Goal: Task Accomplishment & Management: Use online tool/utility

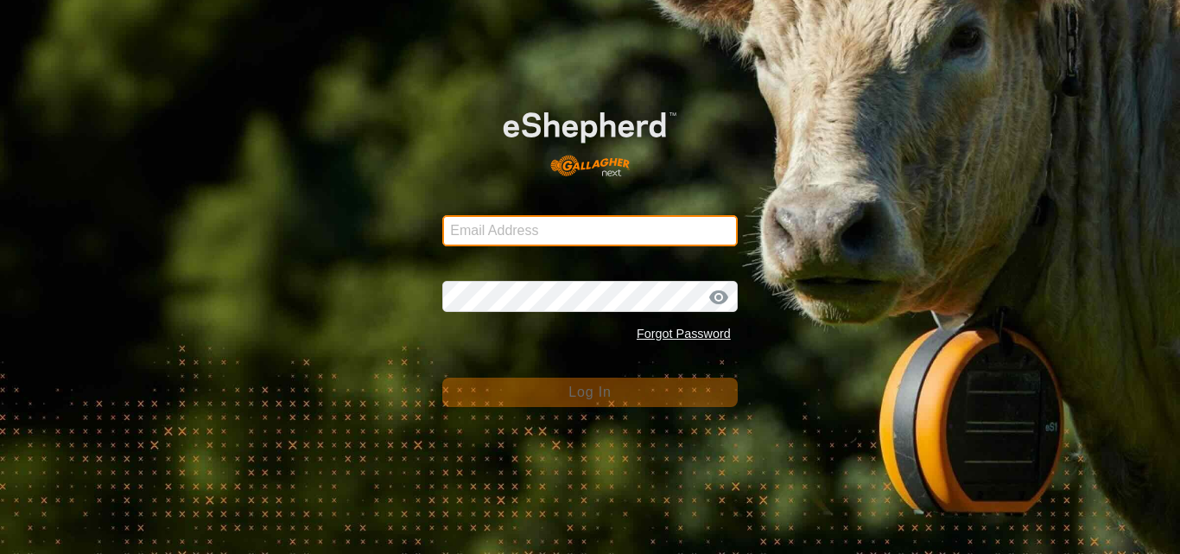
click at [501, 236] on input "Email Address" at bounding box center [590, 230] width 296 height 31
type input "[EMAIL_ADDRESS][DOMAIN_NAME]"
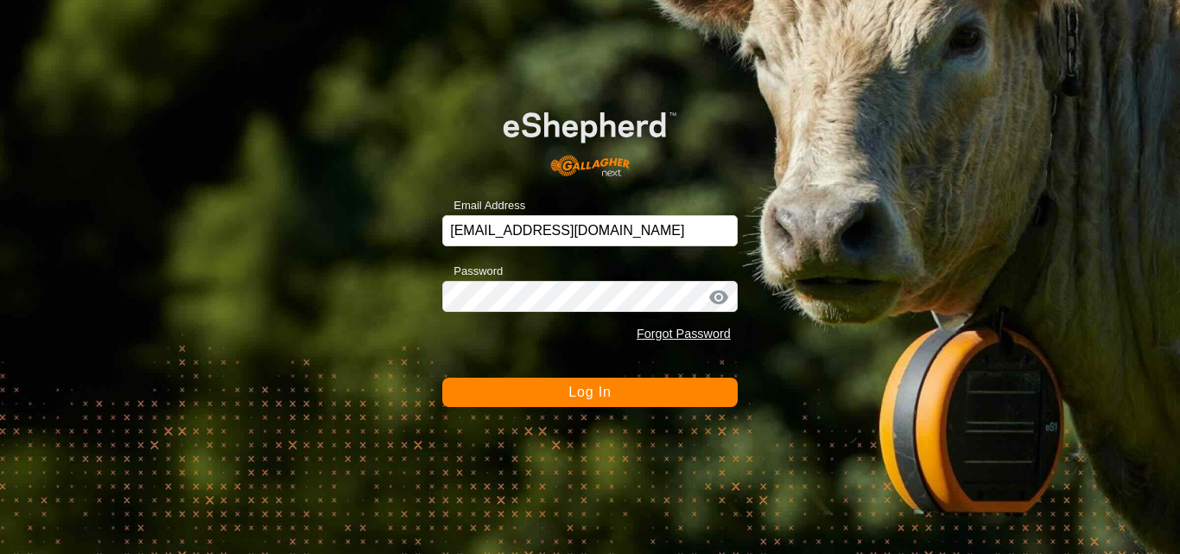
click at [583, 387] on span "Log In" at bounding box center [590, 392] width 42 height 15
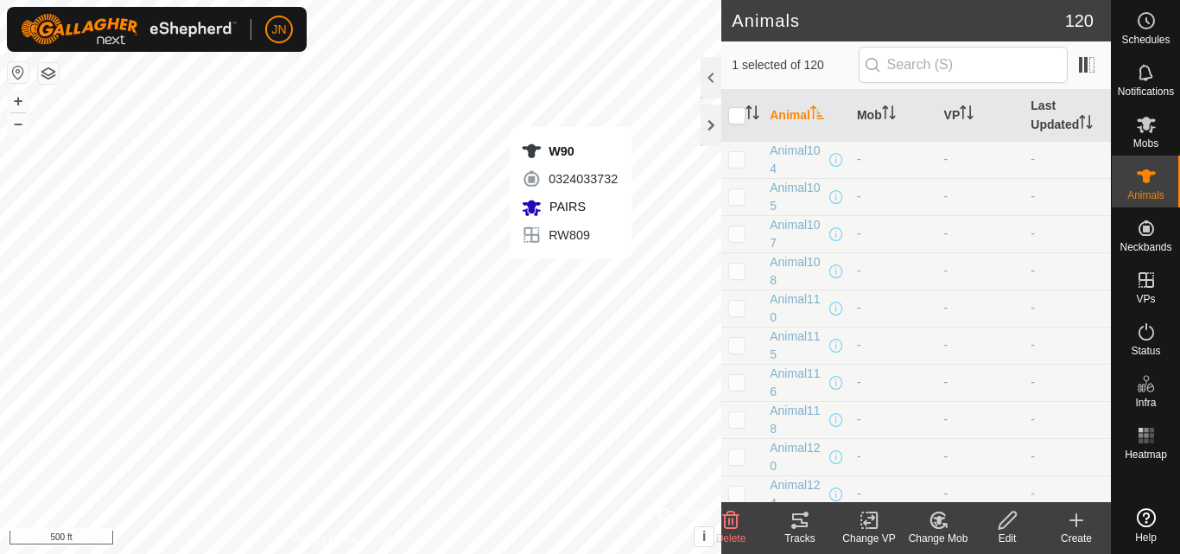
checkbox input "false"
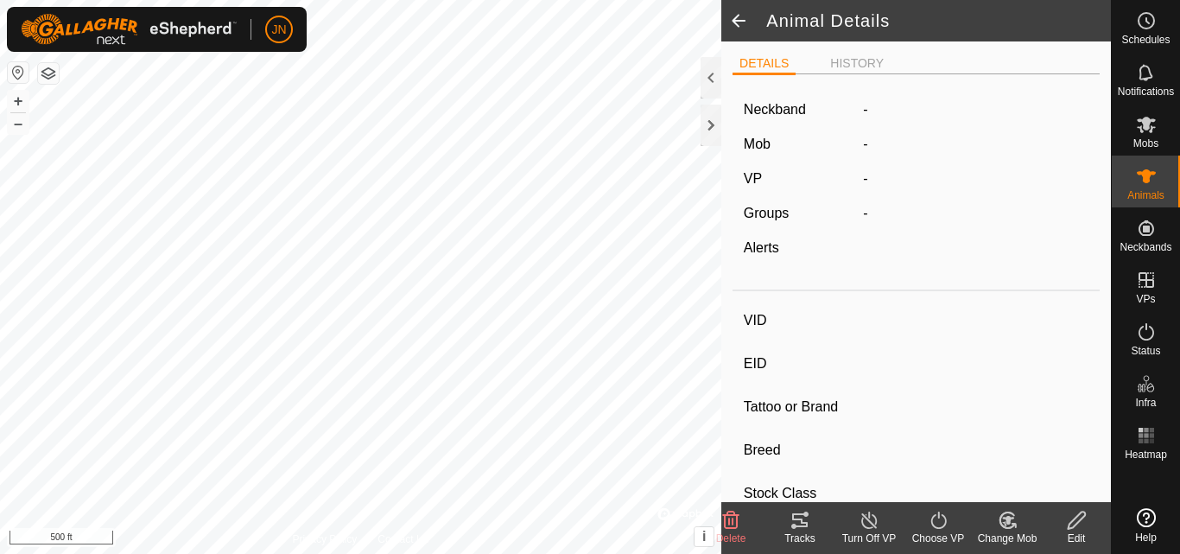
type input "W90"
type input "-"
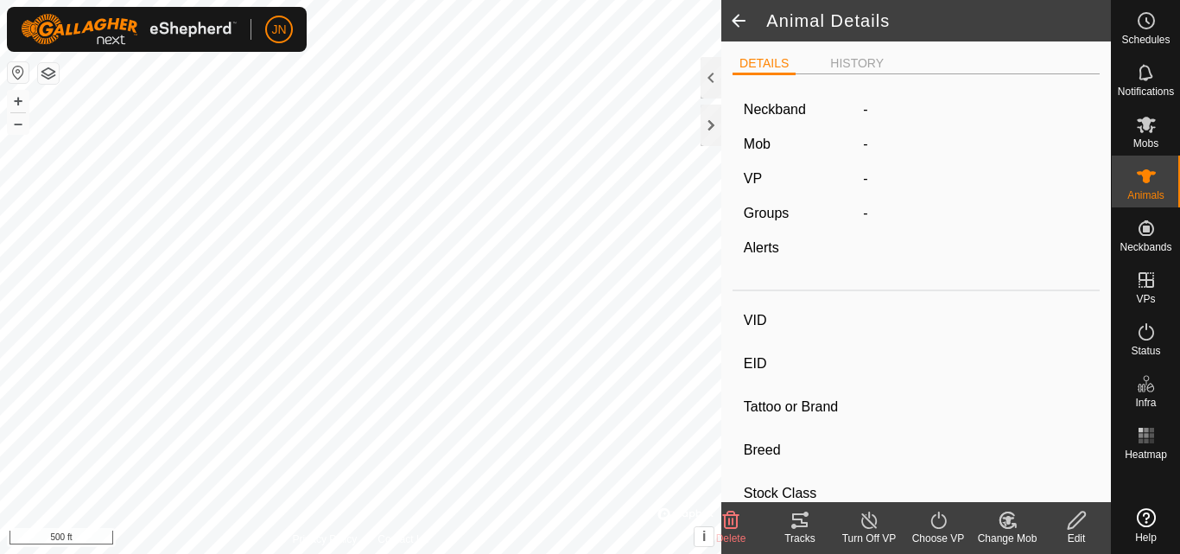
type input "0 kg"
type input "-"
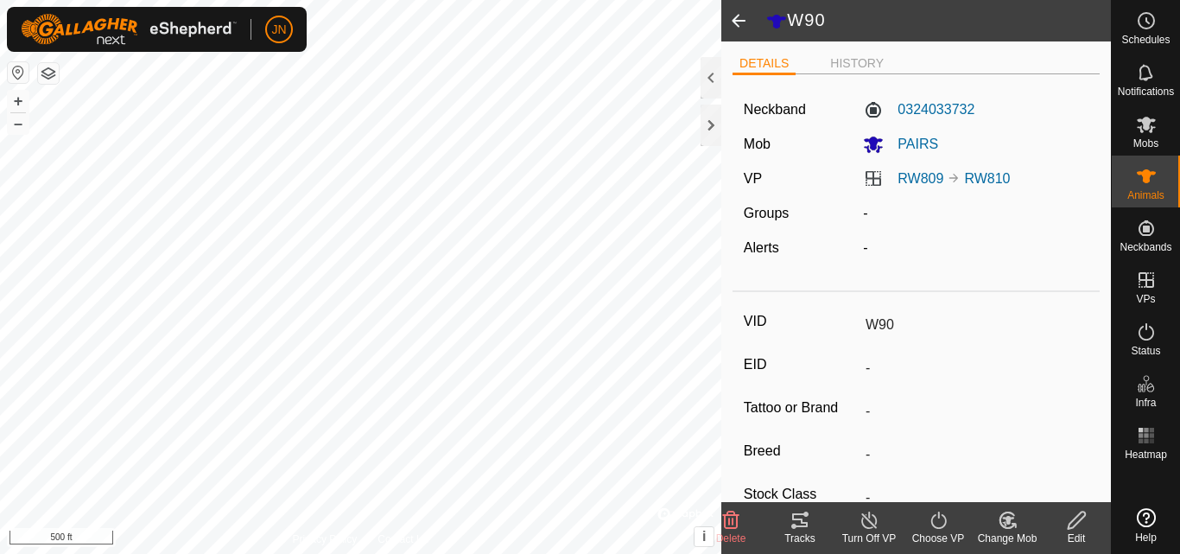
click at [799, 524] on icon at bounding box center [800, 520] width 21 height 21
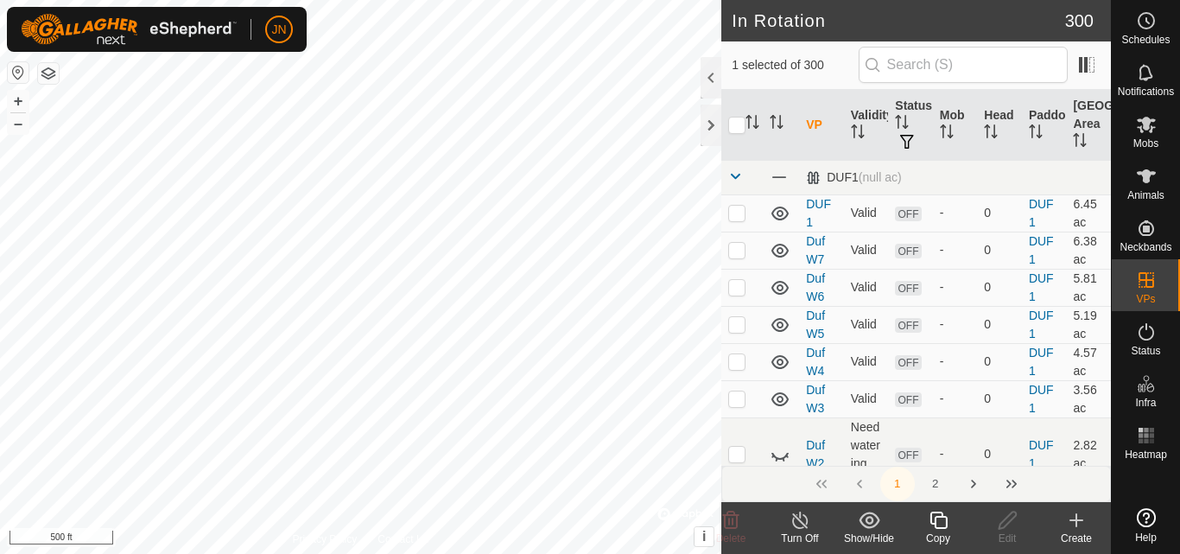
click at [939, 526] on icon at bounding box center [939, 520] width 22 height 21
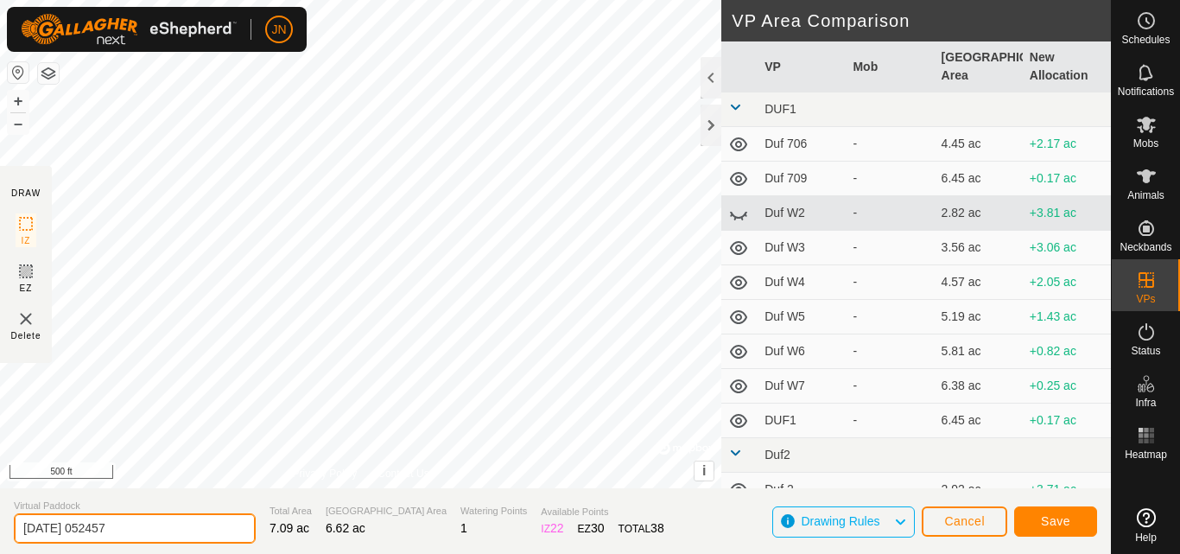
click at [174, 528] on input "[DATE] 052457" at bounding box center [135, 528] width 242 height 30
type input "RW811"
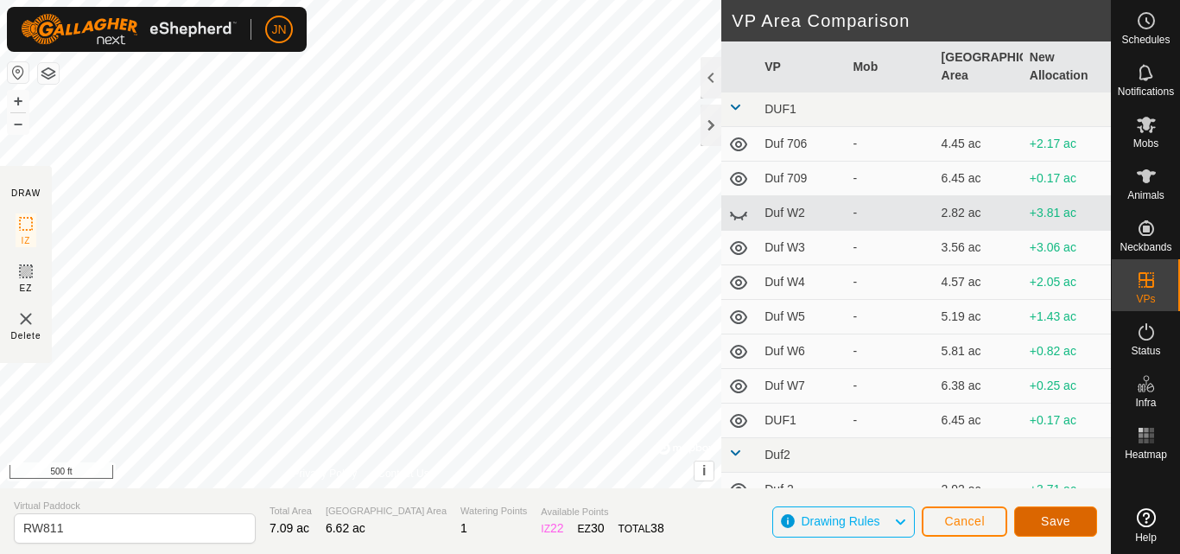
click at [1051, 521] on span "Save" at bounding box center [1055, 521] width 29 height 14
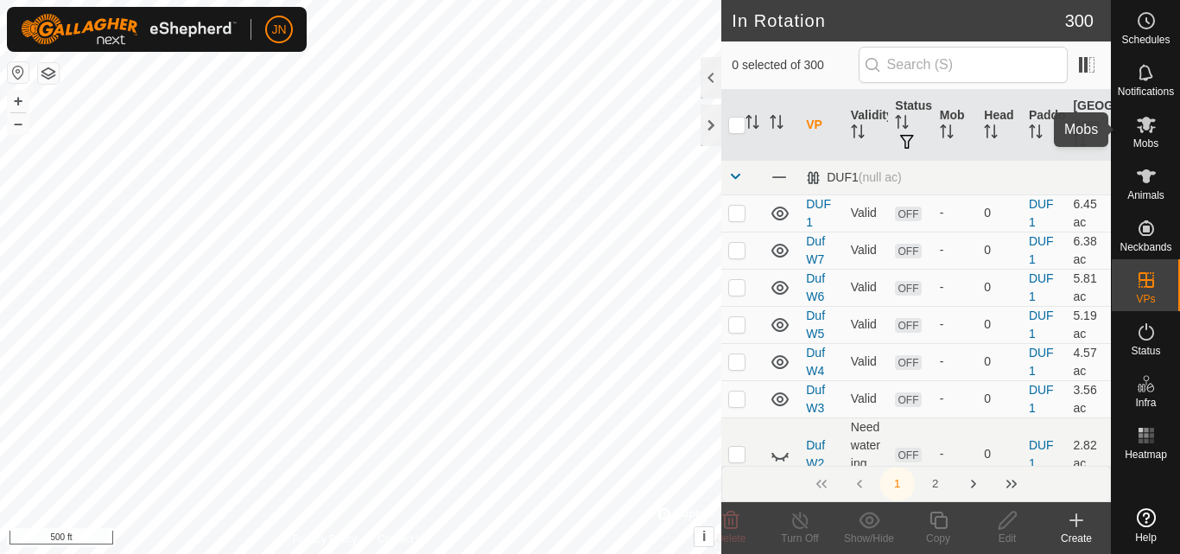
click at [1136, 137] on es-mob-svg-icon at bounding box center [1146, 125] width 31 height 28
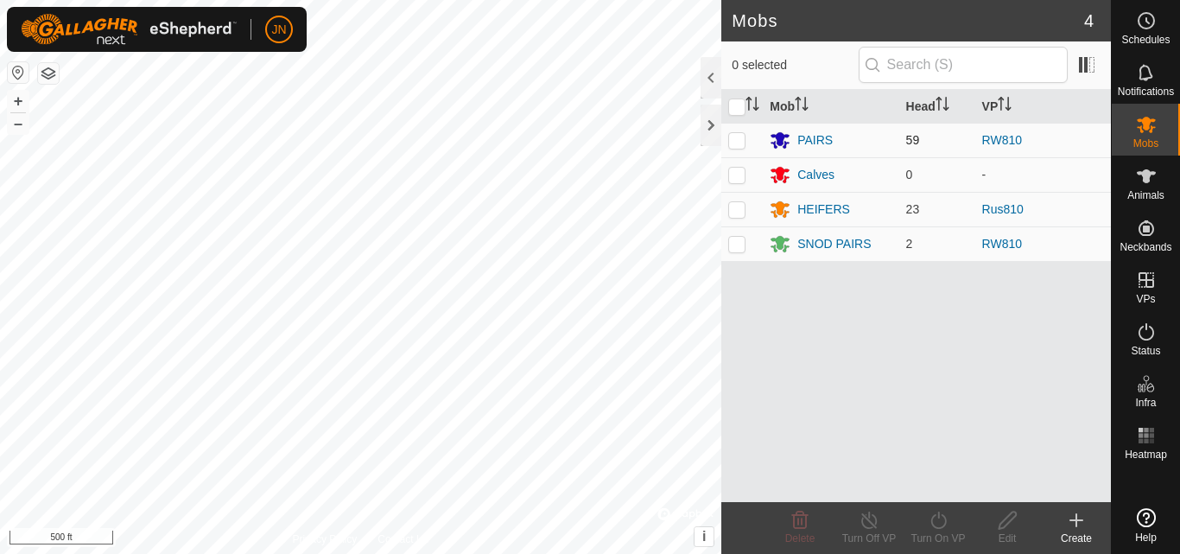
click at [733, 144] on p-checkbox at bounding box center [736, 140] width 17 height 14
checkbox input "true"
click at [947, 525] on icon at bounding box center [939, 520] width 22 height 21
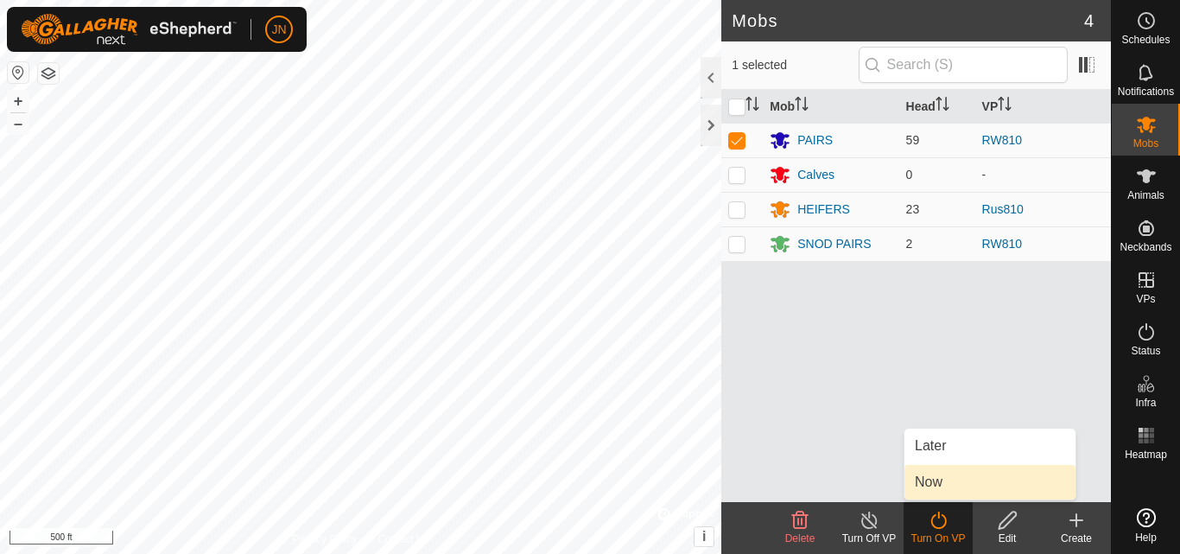
click at [944, 477] on link "Now" at bounding box center [990, 482] width 171 height 35
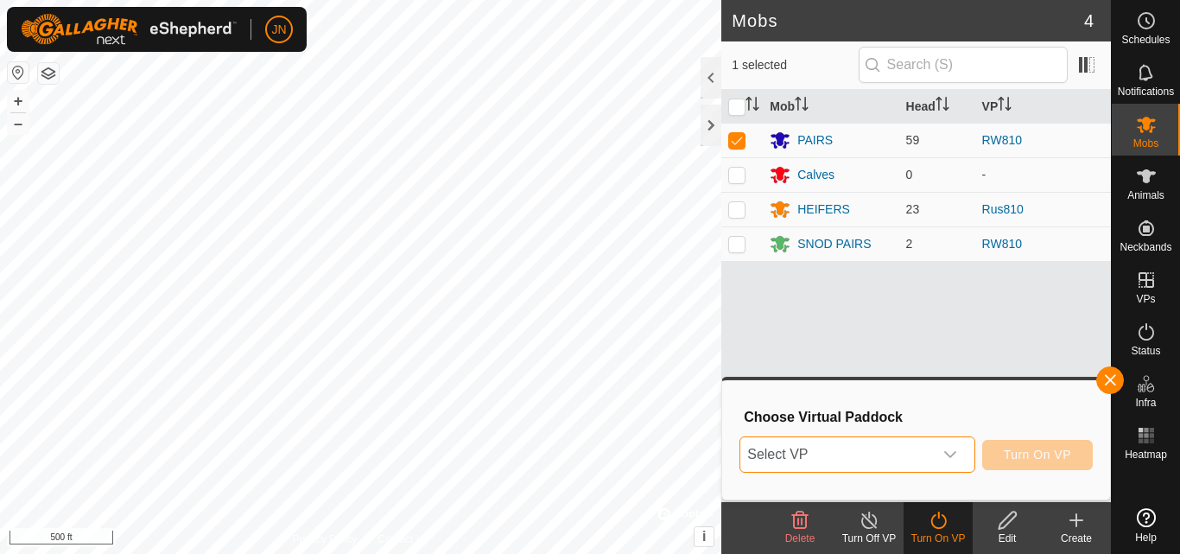
click at [888, 450] on span "Select VP" at bounding box center [837, 454] width 192 height 35
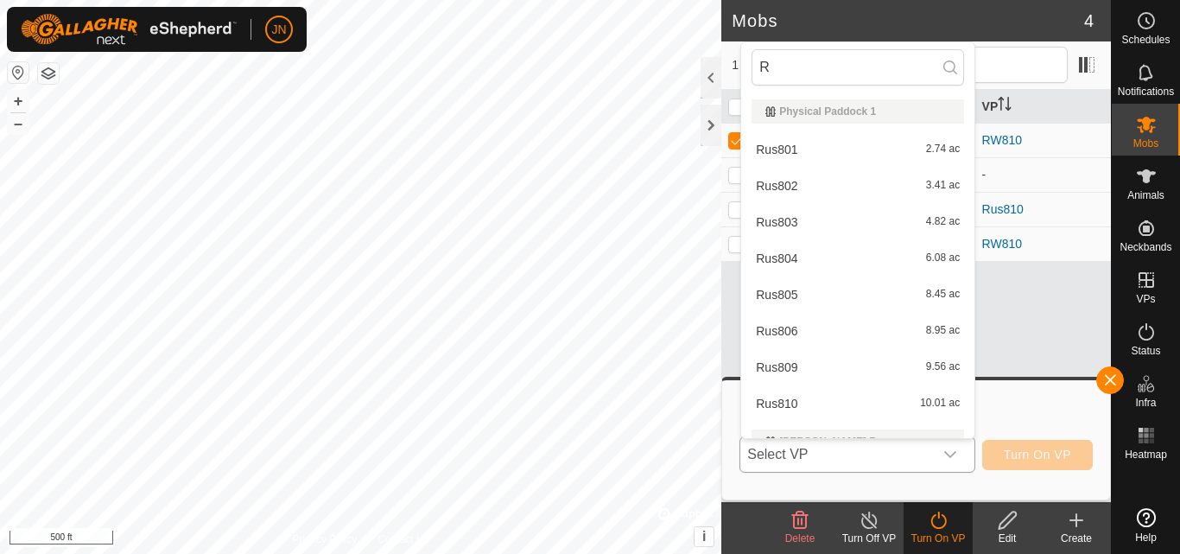
type input "RW"
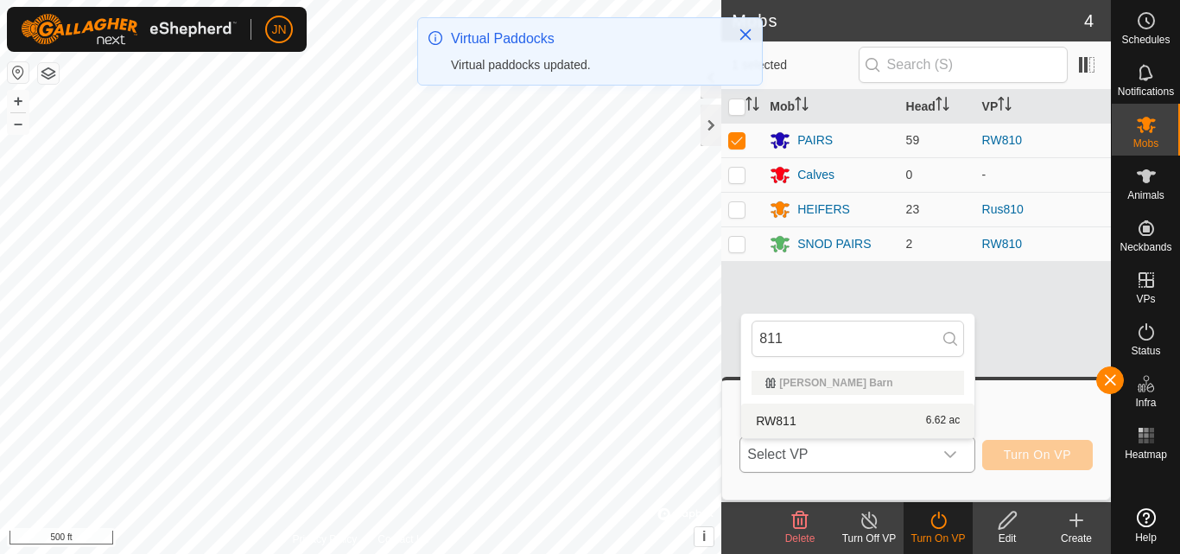
type input "811"
click at [878, 428] on li "RW811 6.62 ac" at bounding box center [857, 421] width 233 height 35
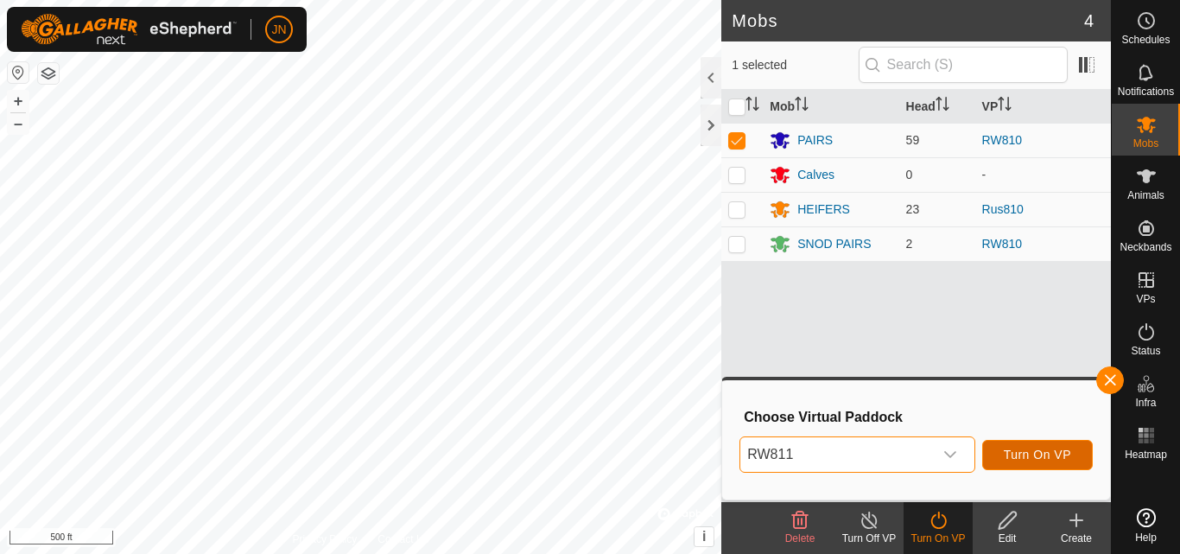
click at [1014, 451] on span "Turn On VP" at bounding box center [1037, 455] width 67 height 14
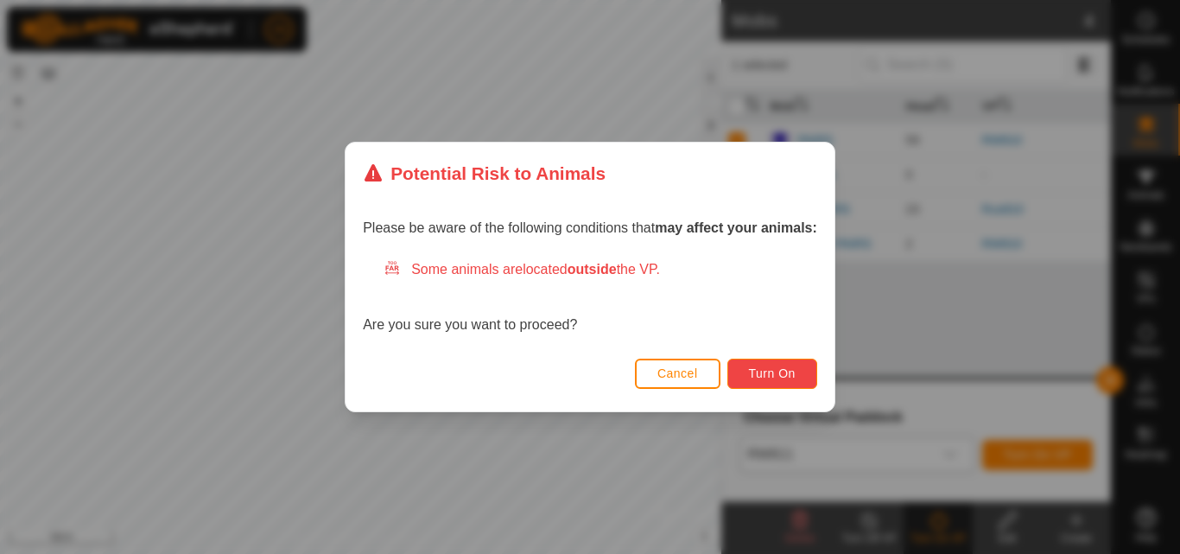
click at [784, 372] on span "Turn On" at bounding box center [772, 373] width 47 height 14
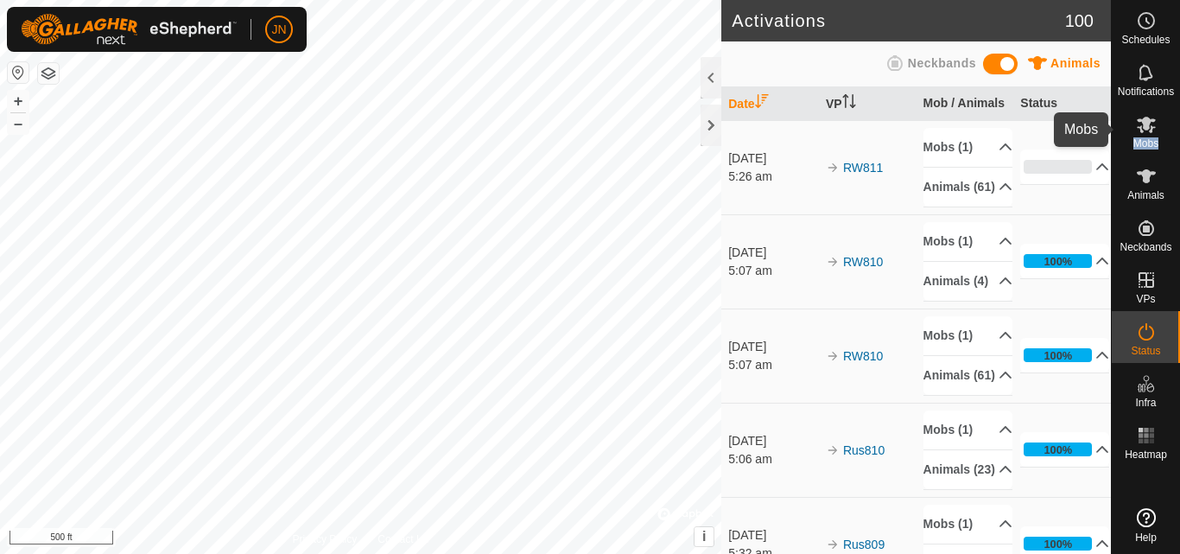
click at [1154, 125] on icon at bounding box center [1146, 124] width 21 height 21
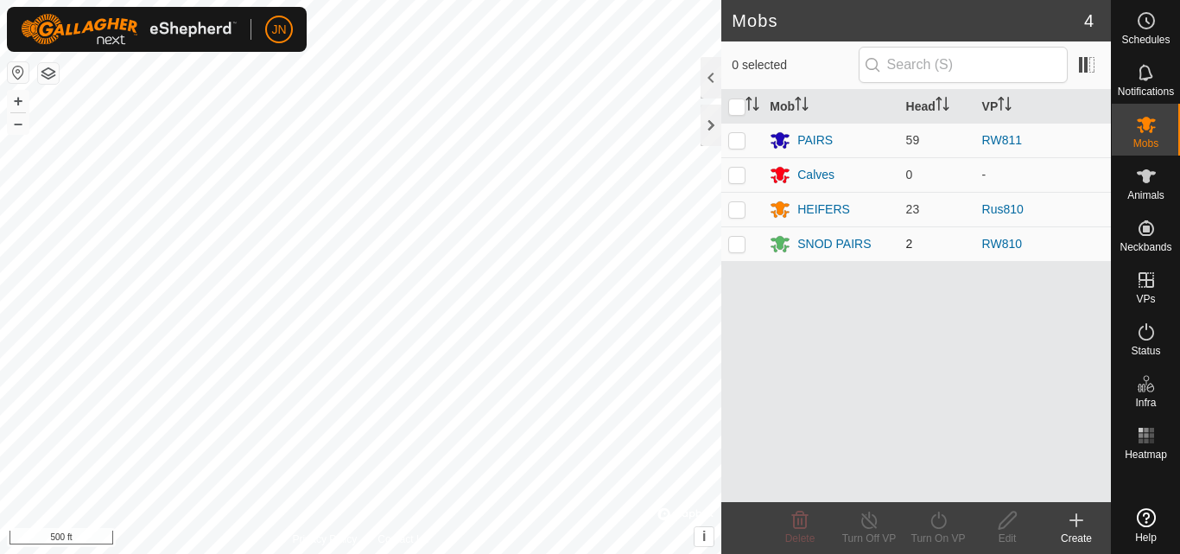
click at [733, 242] on p-checkbox at bounding box center [736, 244] width 17 height 14
checkbox input "true"
click at [940, 525] on icon at bounding box center [939, 520] width 22 height 21
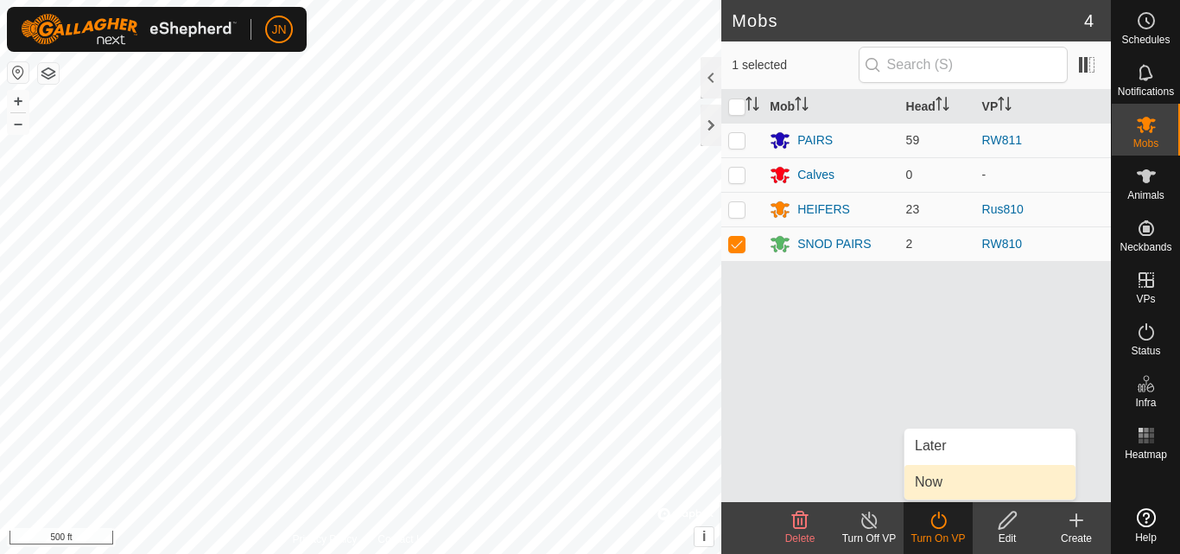
click at [934, 492] on span "Now" at bounding box center [929, 482] width 28 height 21
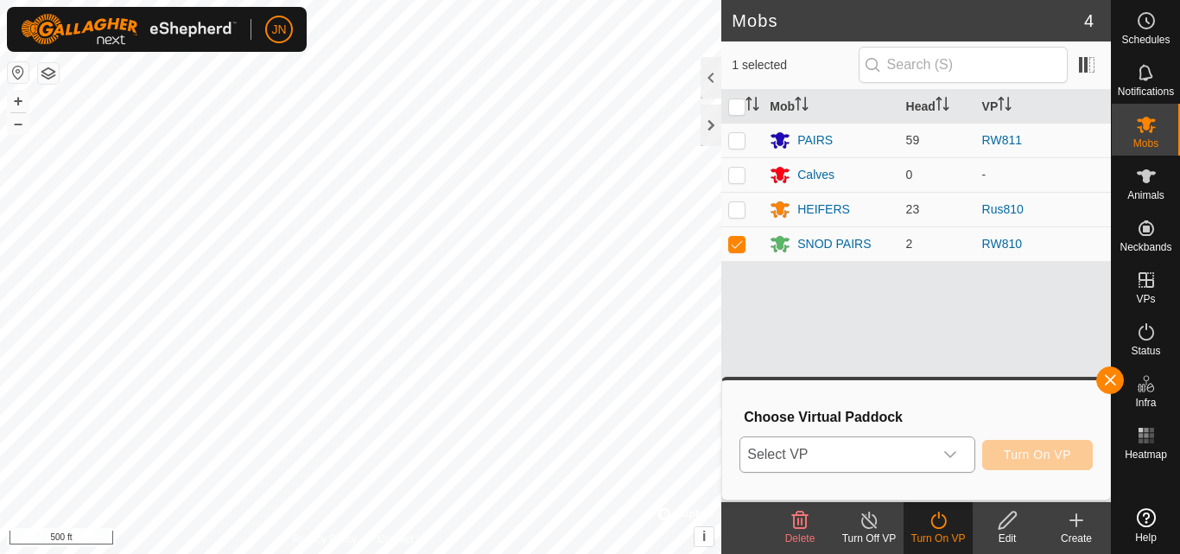
click at [888, 460] on span "Select VP" at bounding box center [837, 454] width 192 height 35
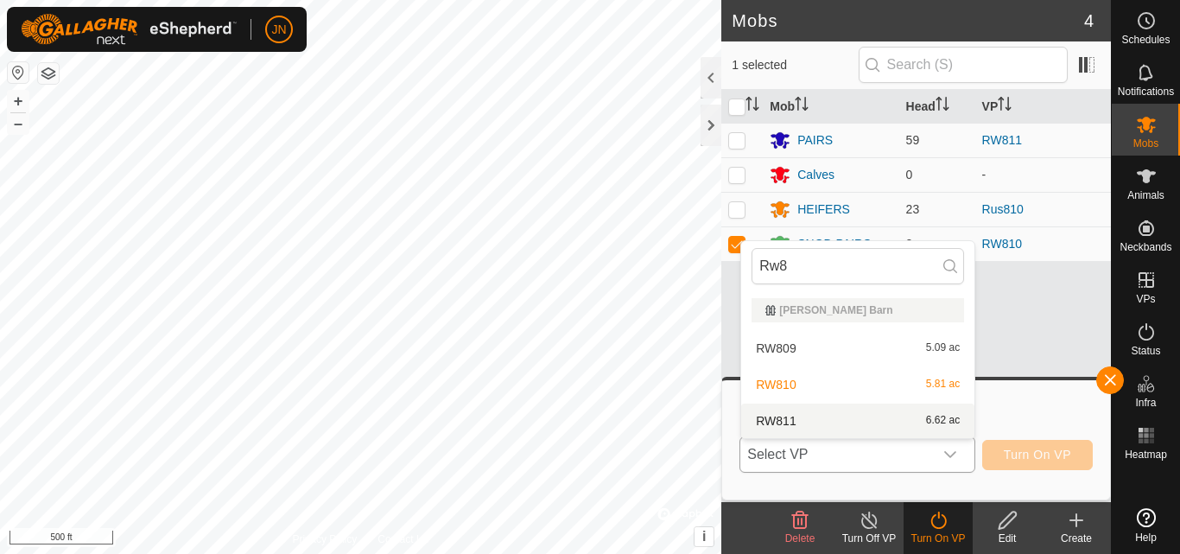
type input "Rw8"
click at [883, 417] on li "RW811 6.62 ac" at bounding box center [857, 421] width 233 height 35
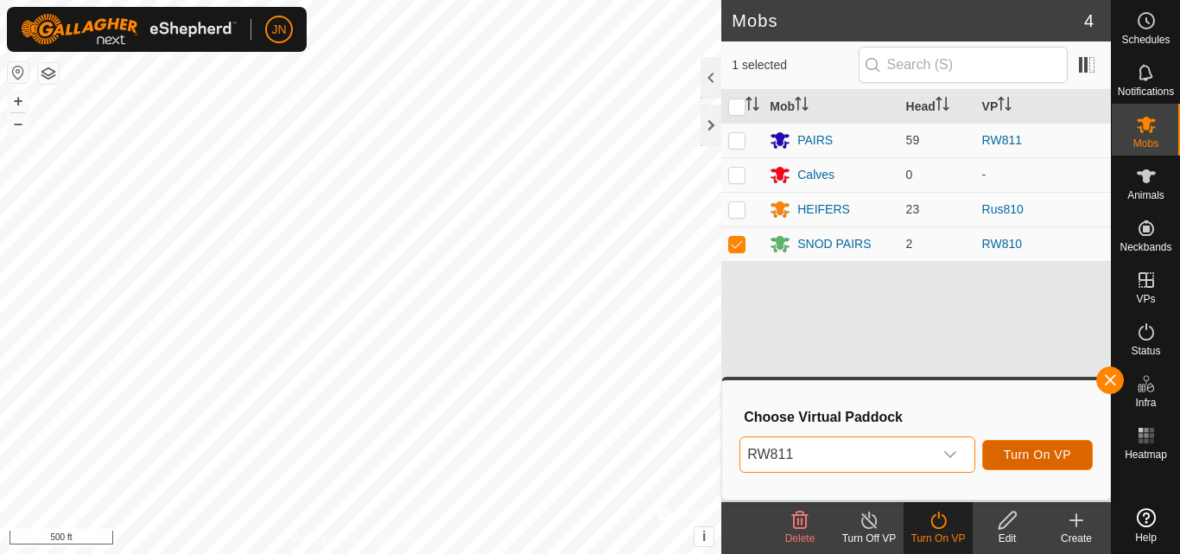
click at [1027, 448] on span "Turn On VP" at bounding box center [1037, 455] width 67 height 14
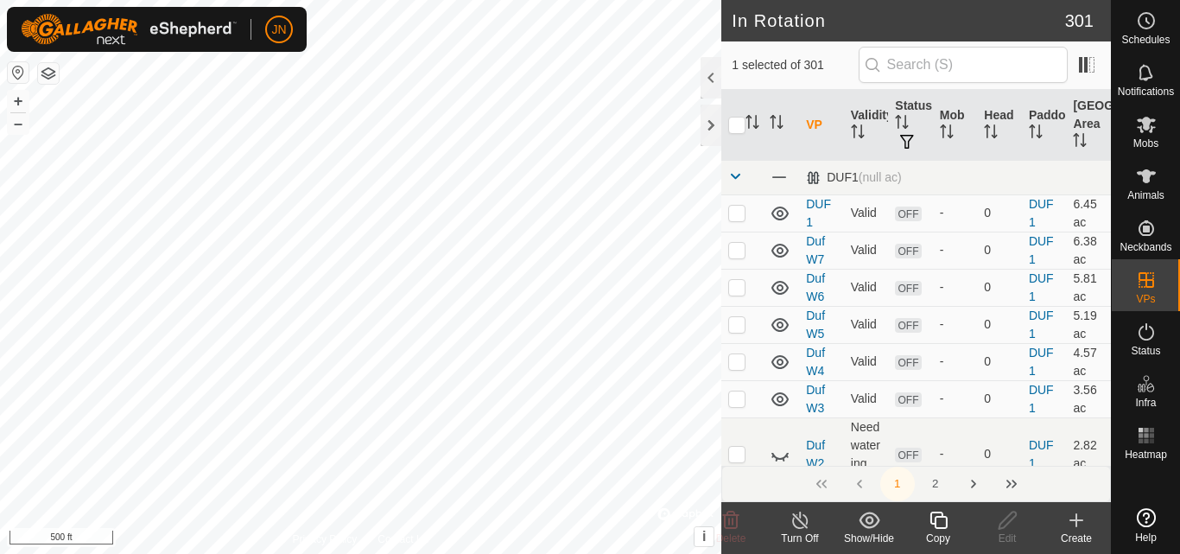
click at [939, 517] on icon at bounding box center [938, 520] width 17 height 17
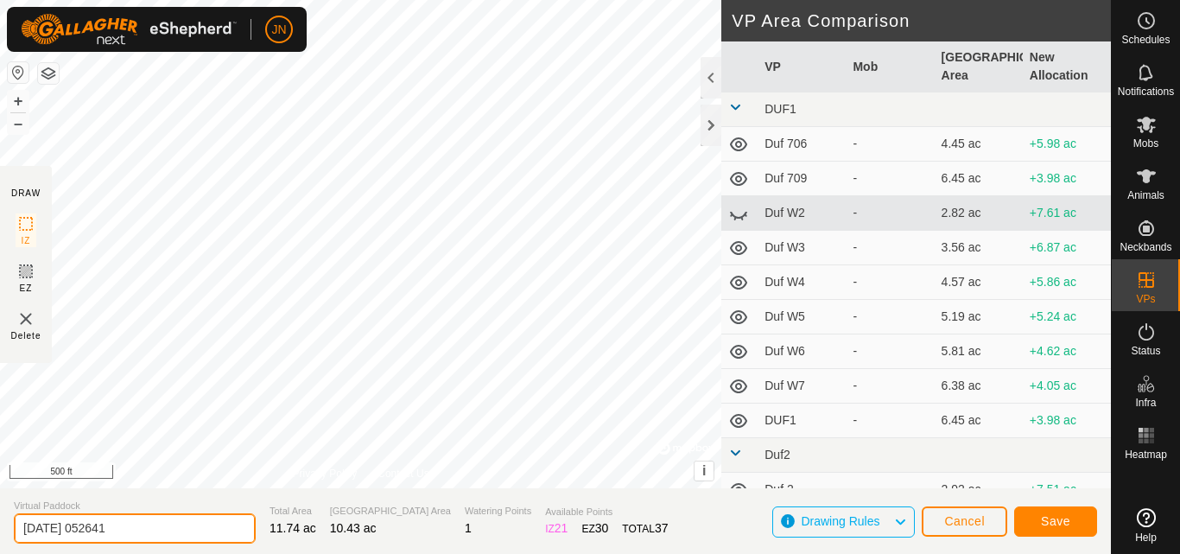
click at [178, 529] on input "[DATE] 052641" at bounding box center [135, 528] width 242 height 30
type input "Rus811"
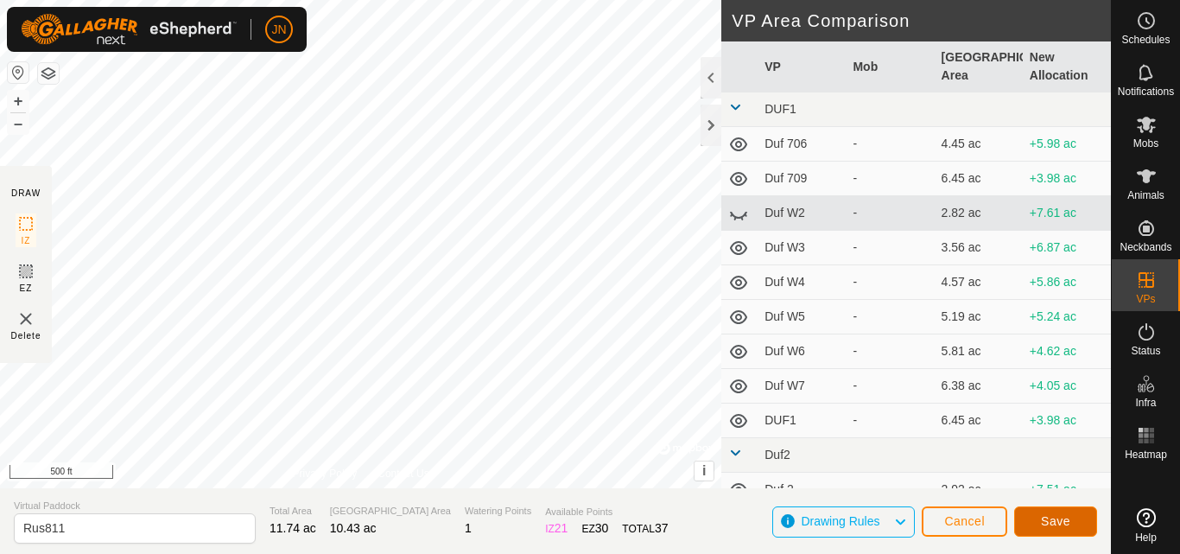
click at [1050, 523] on span "Save" at bounding box center [1055, 521] width 29 height 14
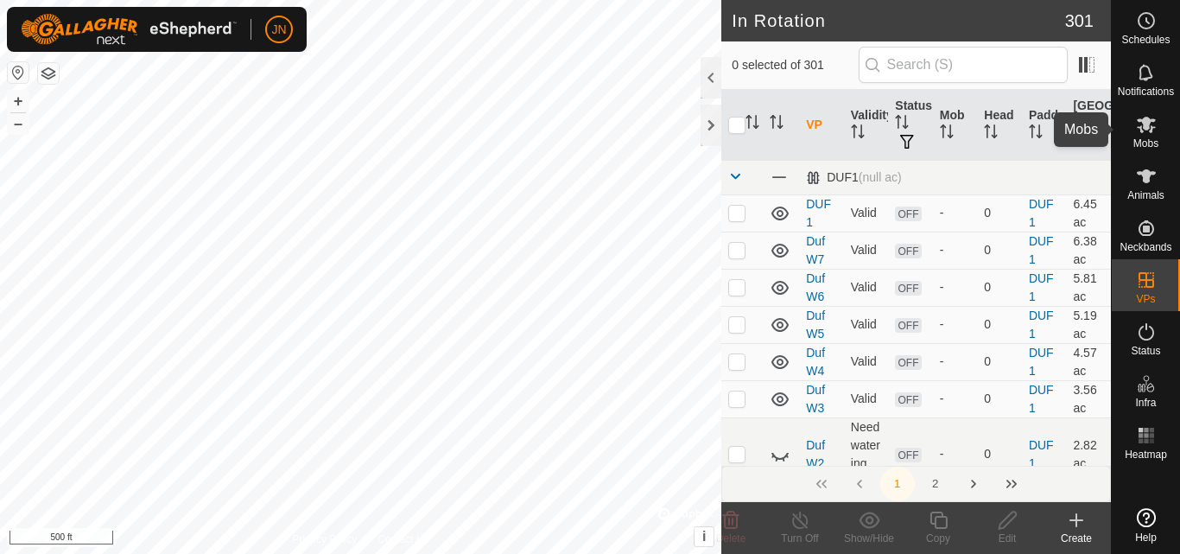
click at [1148, 130] on icon at bounding box center [1146, 124] width 21 height 21
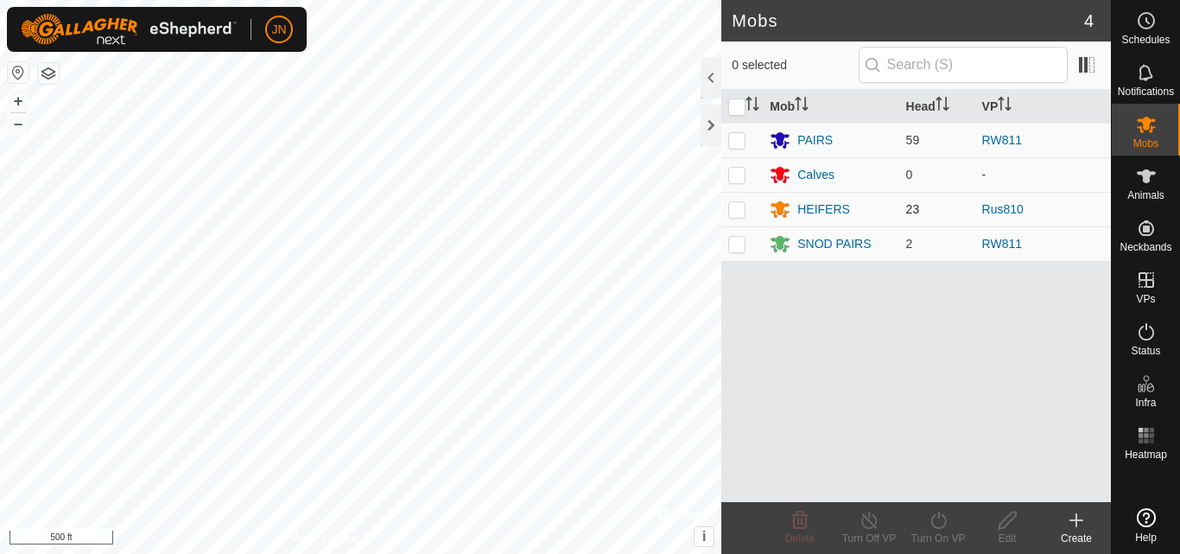
click at [735, 212] on p-checkbox at bounding box center [736, 209] width 17 height 14
checkbox input "true"
click at [934, 523] on icon at bounding box center [939, 520] width 22 height 21
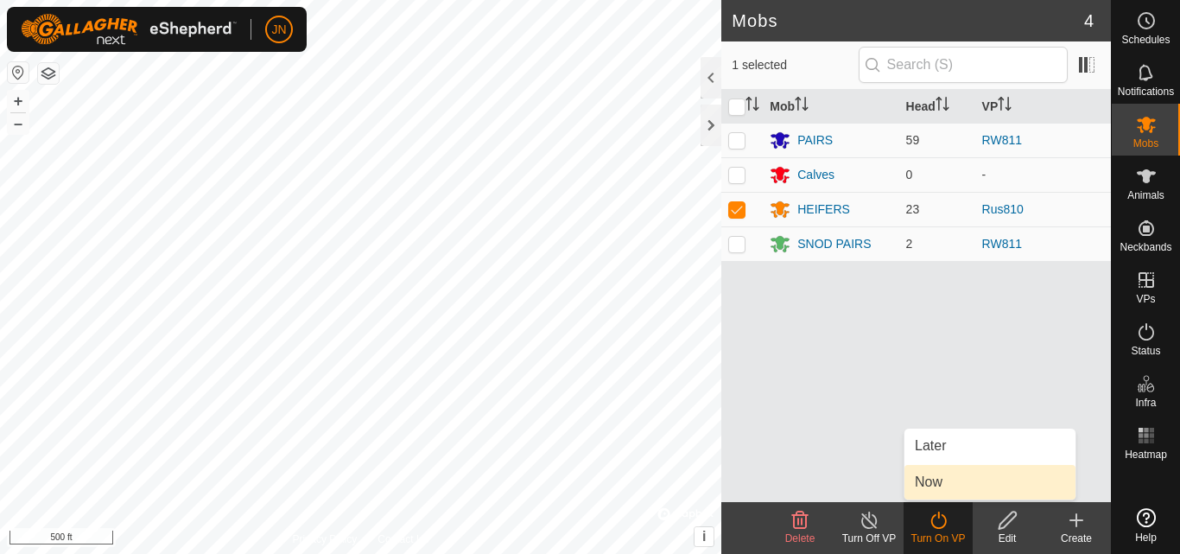
click at [923, 489] on span "Now" at bounding box center [929, 482] width 28 height 21
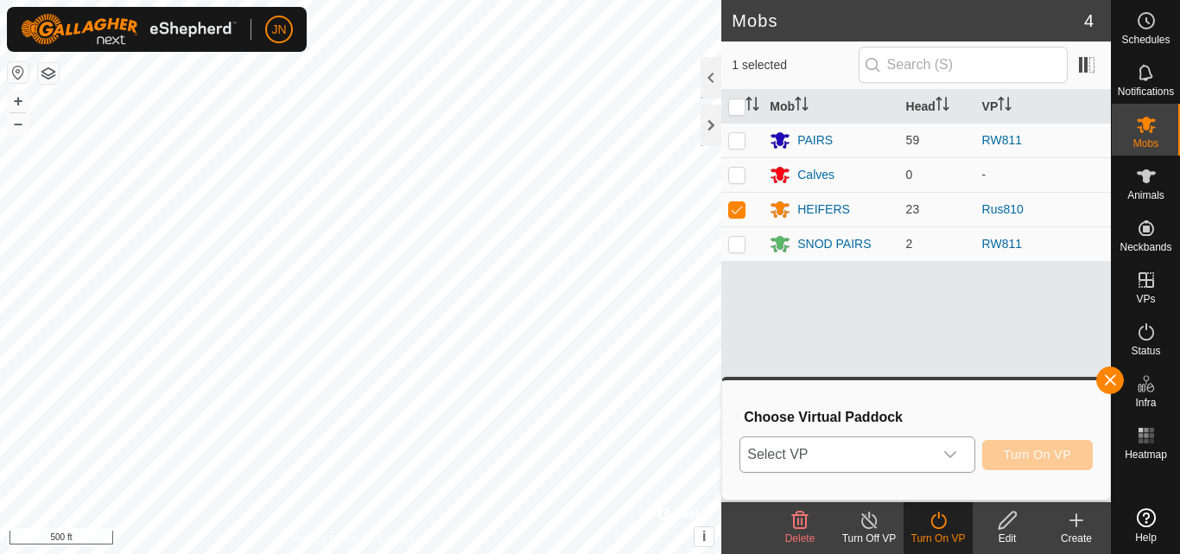
click at [861, 468] on span "Select VP" at bounding box center [837, 454] width 192 height 35
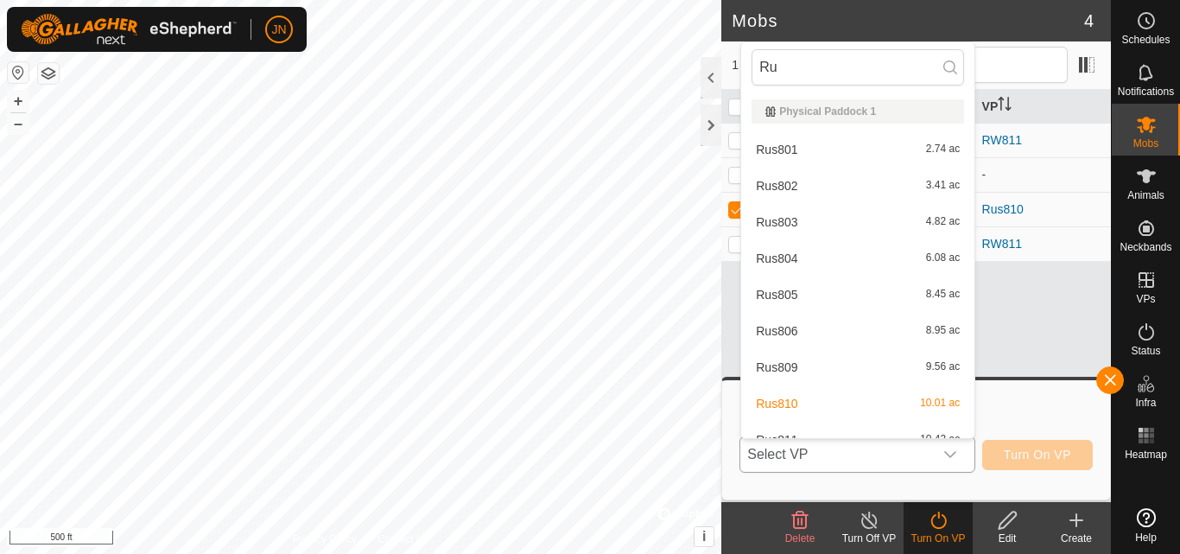
type input "Rus"
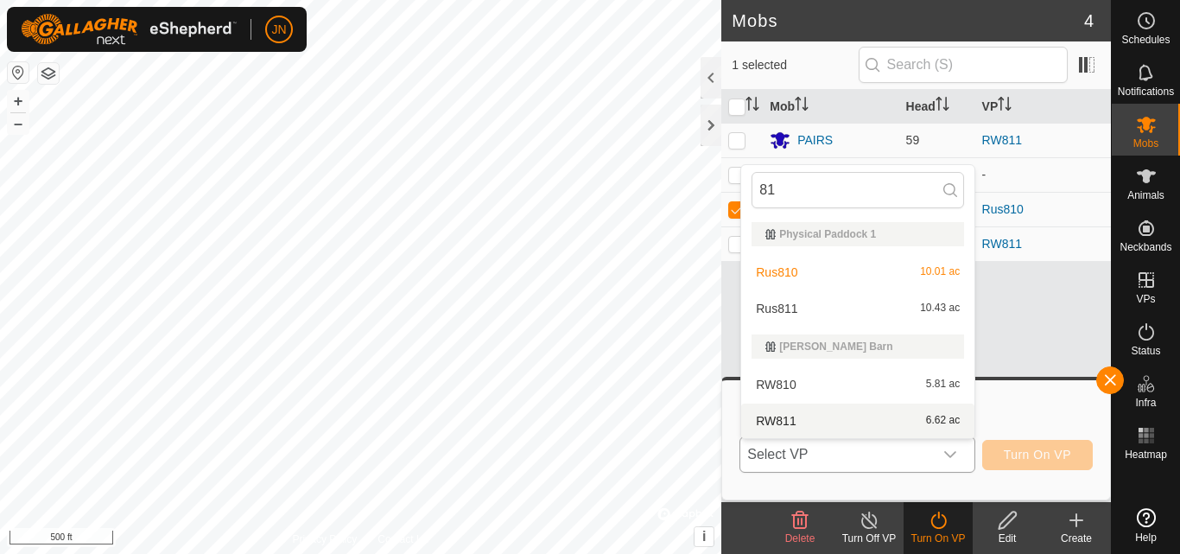
type input "81"
click at [866, 422] on li "RW811 6.62 ac" at bounding box center [857, 421] width 233 height 35
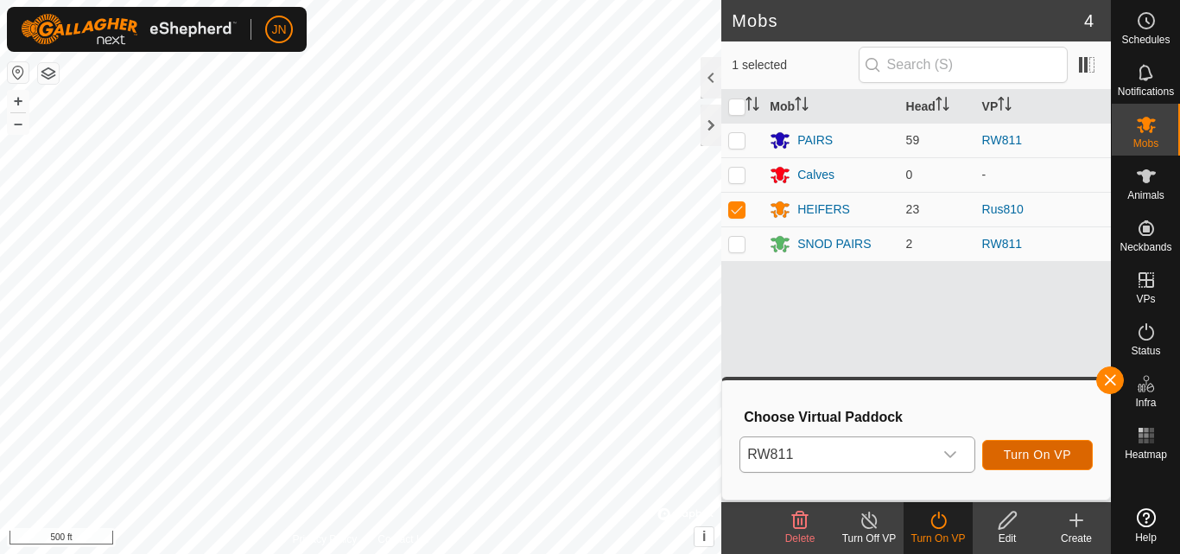
click at [1033, 451] on span "Turn On VP" at bounding box center [1037, 455] width 67 height 14
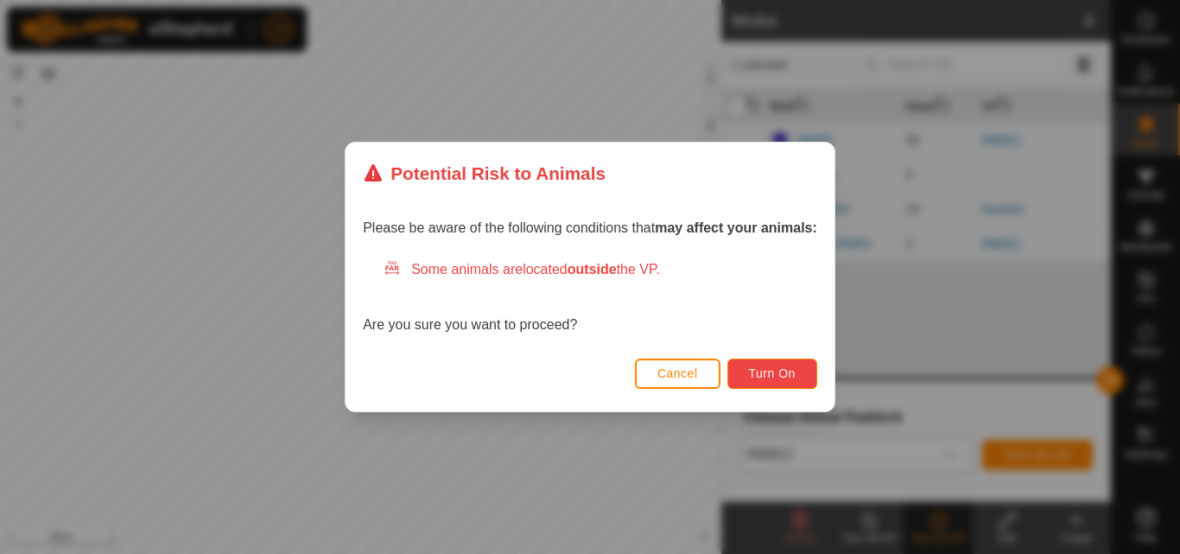
click at [770, 371] on span "Turn On" at bounding box center [772, 373] width 47 height 14
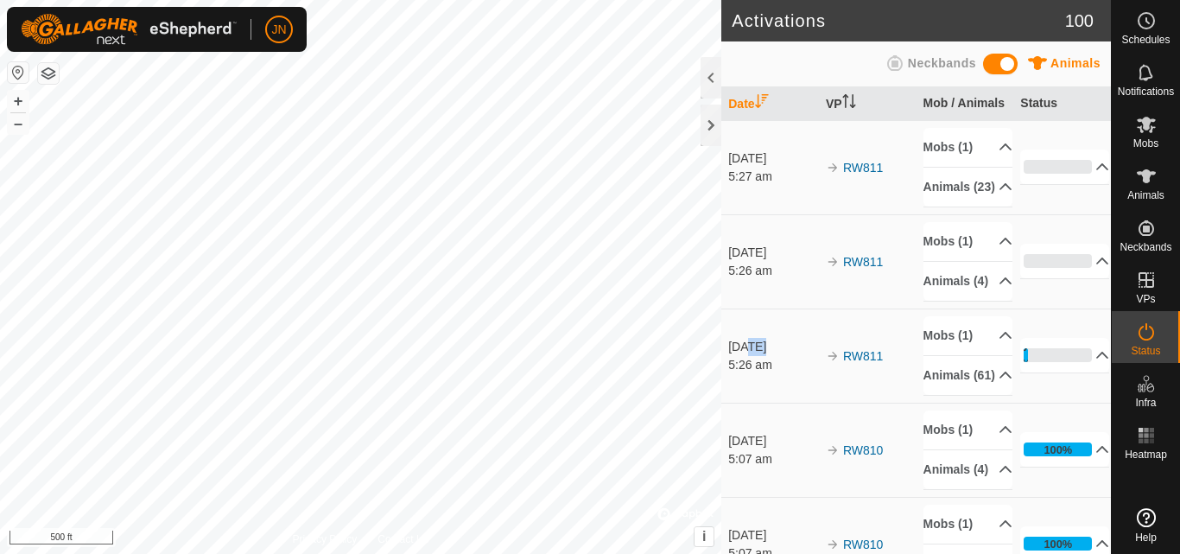
click at [334, 91] on div "Activations 100 Animals Neckbands Date VP Mob / Animals Status [DATE] 5:27 am R…" at bounding box center [555, 277] width 1111 height 554
click at [1146, 124] on icon at bounding box center [1146, 125] width 19 height 16
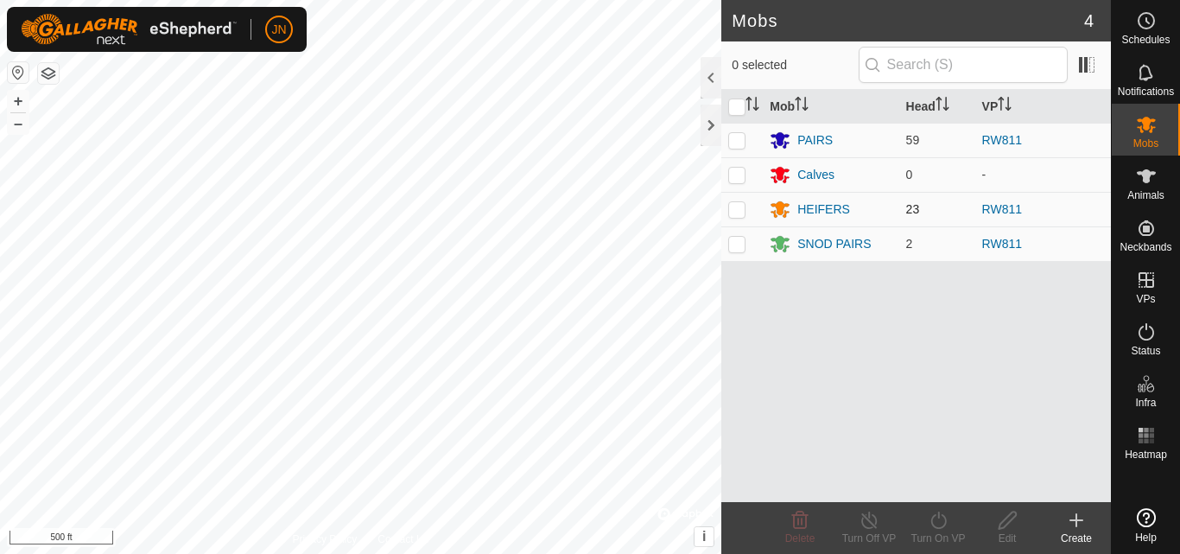
click at [737, 210] on p-checkbox at bounding box center [736, 209] width 17 height 14
checkbox input "true"
click at [964, 415] on div "Mob Head VP PAIRS 59 RW811 Calves 0 - HEIFERS 23 RW811 SNOD PAIRS 2 RW811" at bounding box center [917, 296] width 390 height 412
click at [936, 527] on icon at bounding box center [939, 520] width 16 height 17
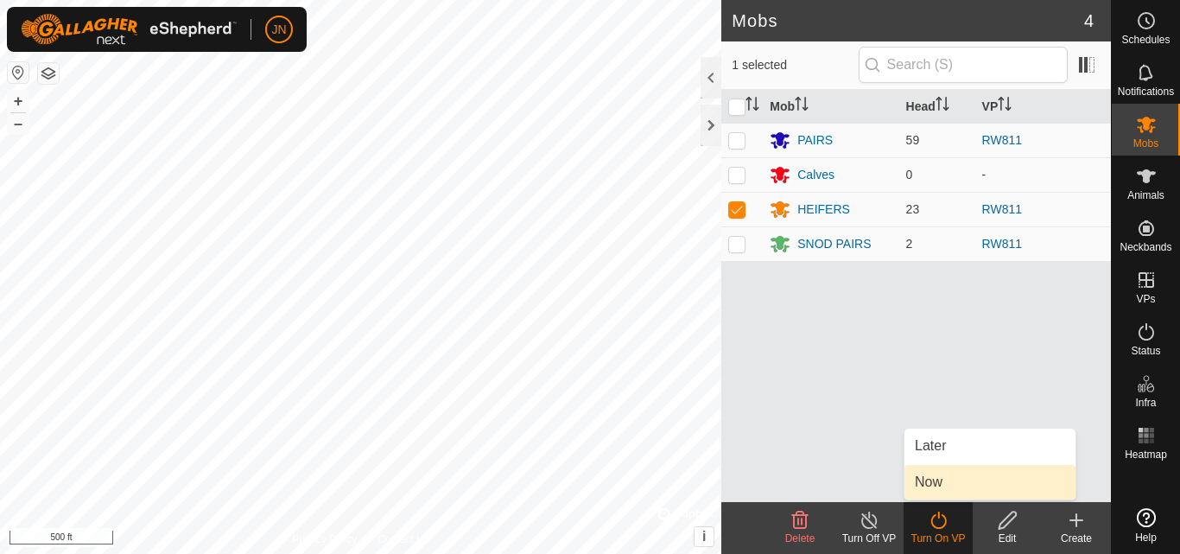
click at [943, 488] on span "Now" at bounding box center [929, 482] width 28 height 21
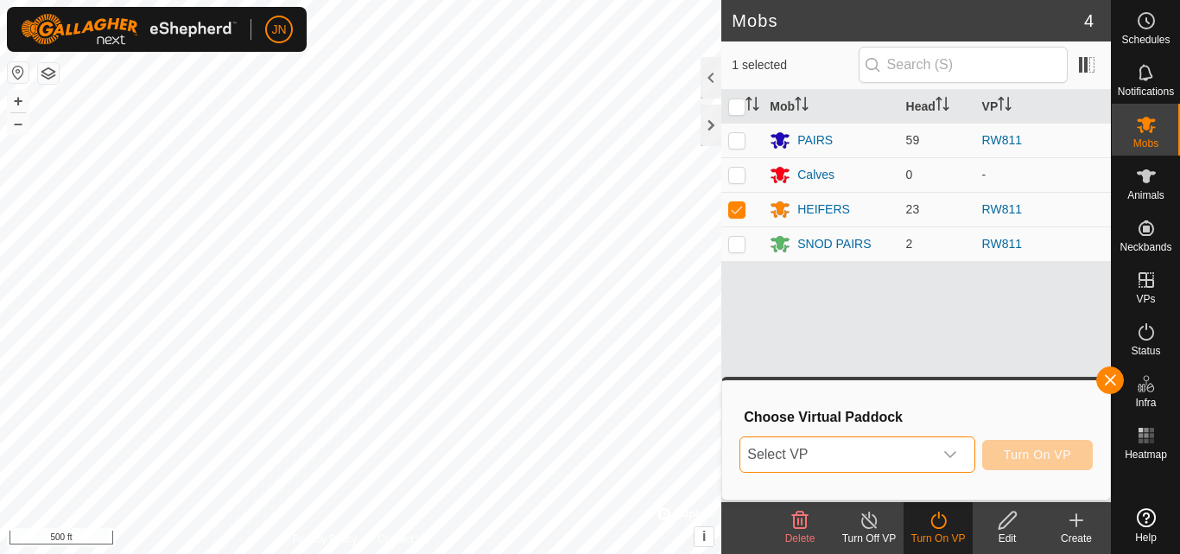
click at [862, 454] on span "Select VP" at bounding box center [837, 454] width 192 height 35
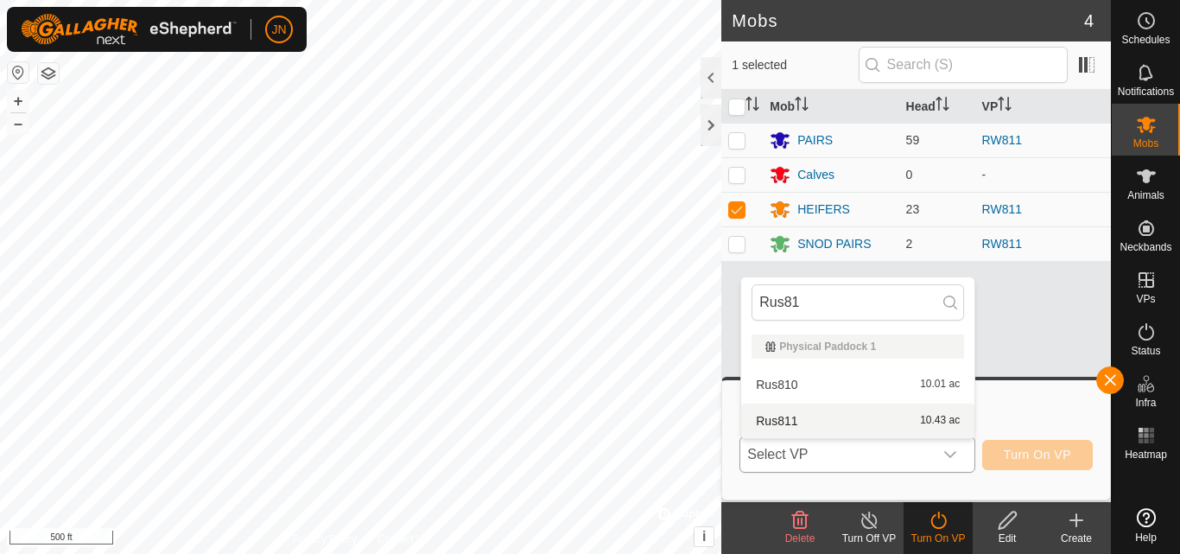
type input "Rus81"
click at [864, 423] on li "Rus811 10.43 ac" at bounding box center [857, 421] width 233 height 35
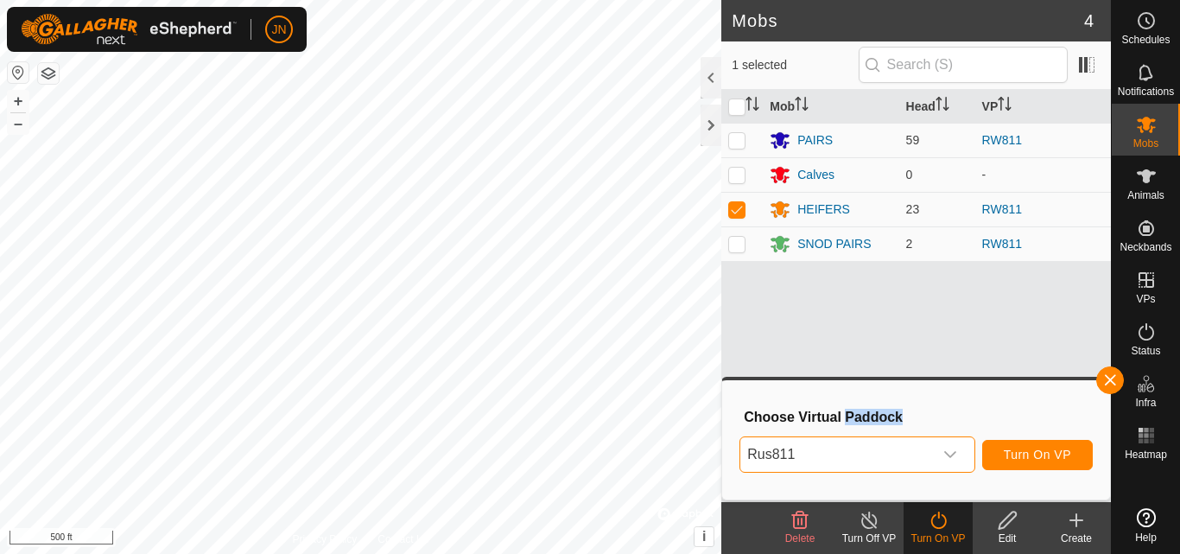
click at [864, 422] on h3 "Choose Virtual Paddock" at bounding box center [918, 417] width 349 height 16
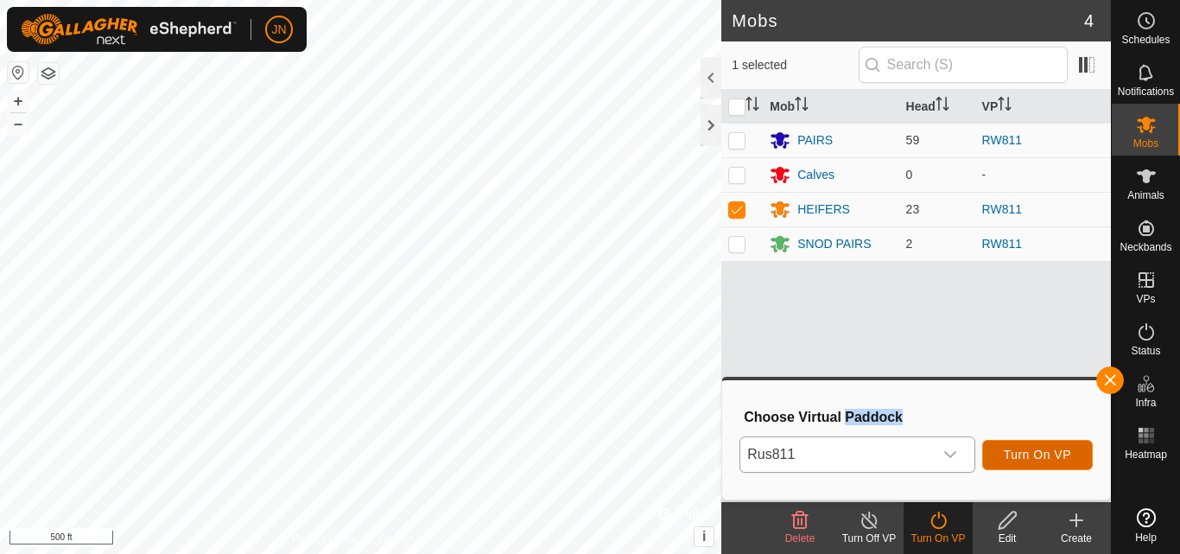
click at [1043, 456] on span "Turn On VP" at bounding box center [1037, 455] width 67 height 14
